Goal: Find specific page/section

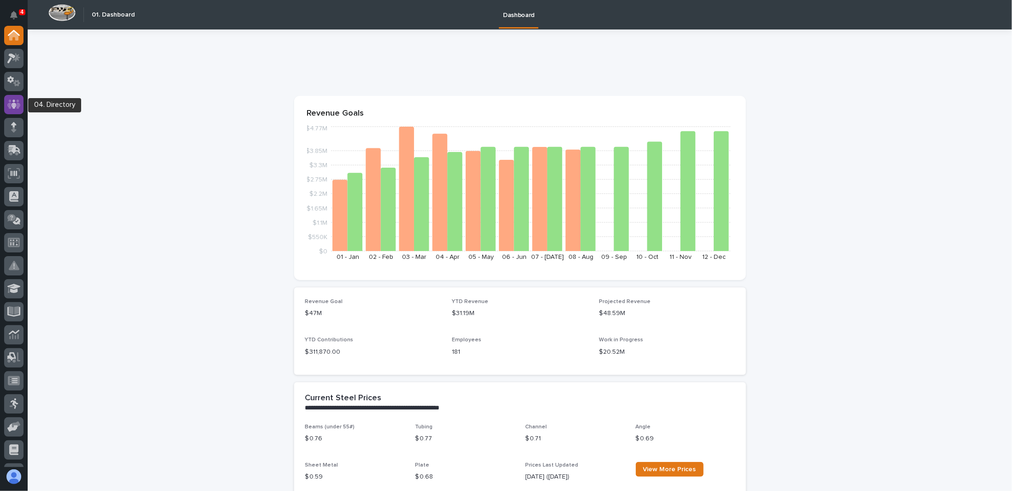
click at [17, 103] on icon at bounding box center [13, 104] width 13 height 9
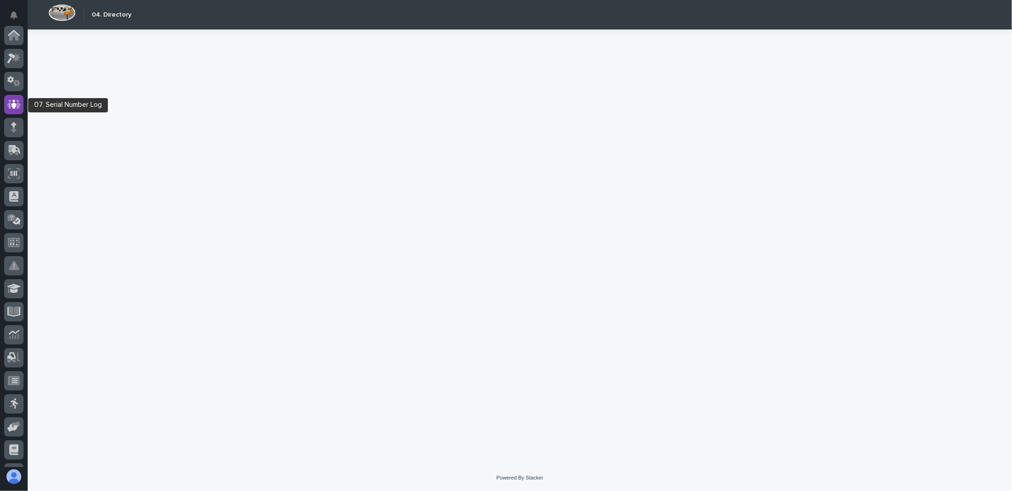
scroll to position [69, 0]
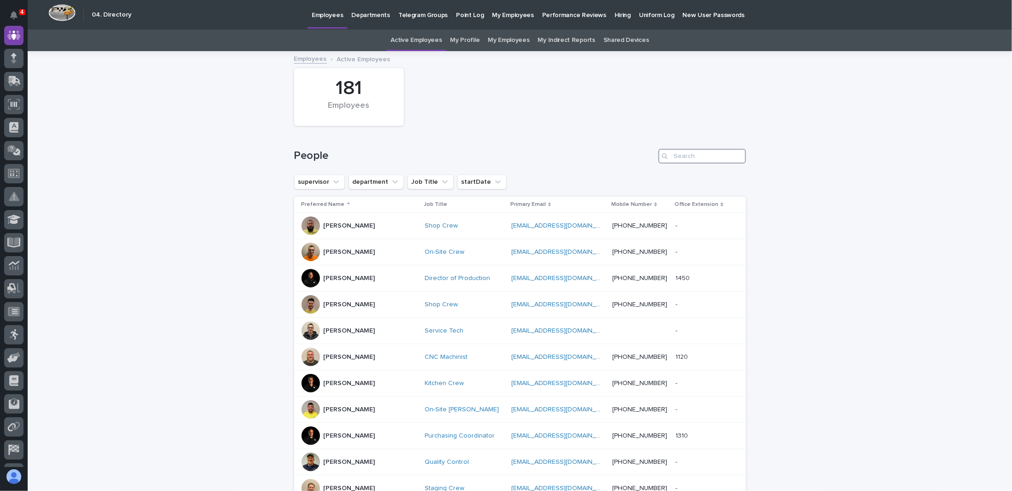
click at [680, 155] on input "Search" at bounding box center [702, 156] width 88 height 15
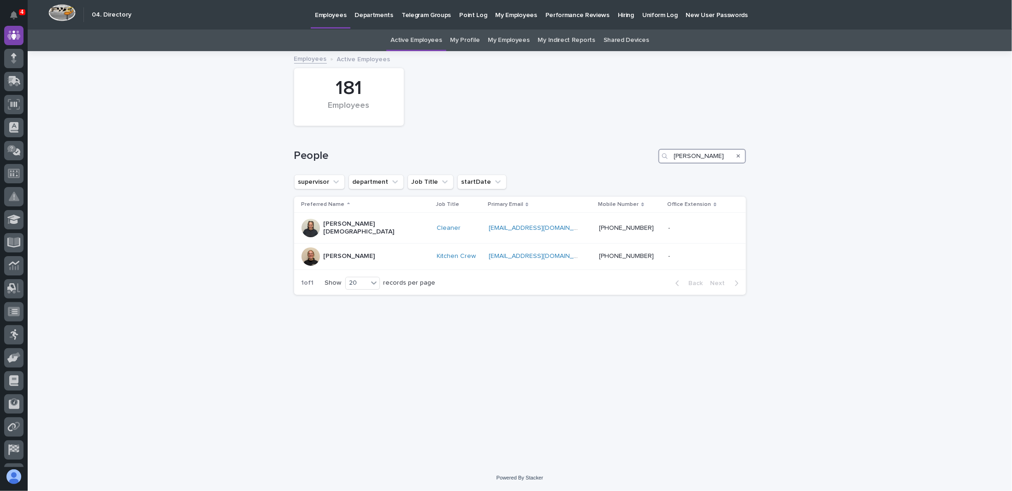
type input "[PERSON_NAME]"
